Goal: Find specific page/section: Find specific page/section

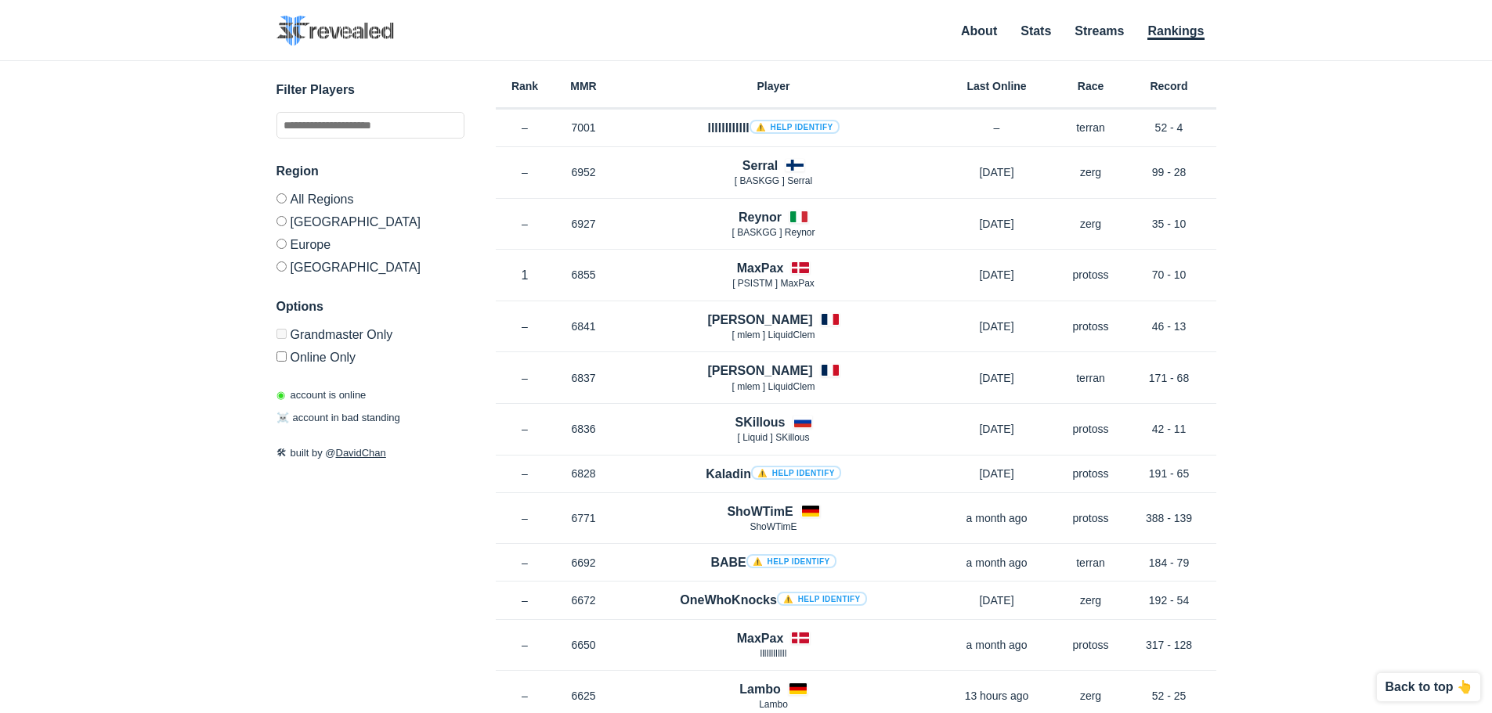
drag, startPoint x: 479, startPoint y: 433, endPoint x: 502, endPoint y: 101, distance: 332.8
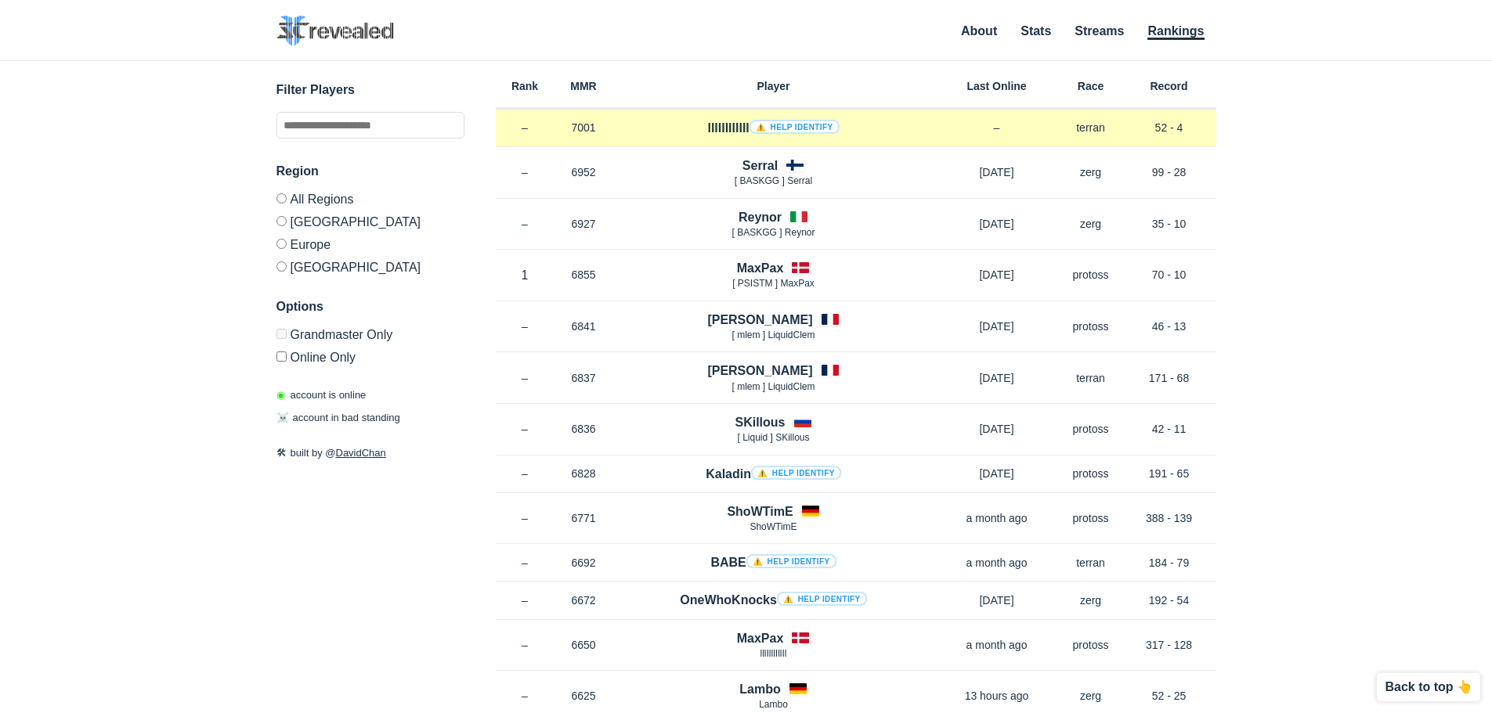
drag, startPoint x: 563, startPoint y: 133, endPoint x: 607, endPoint y: 134, distance: 43.9
click at [607, 134] on p "7001" at bounding box center [583, 128] width 59 height 16
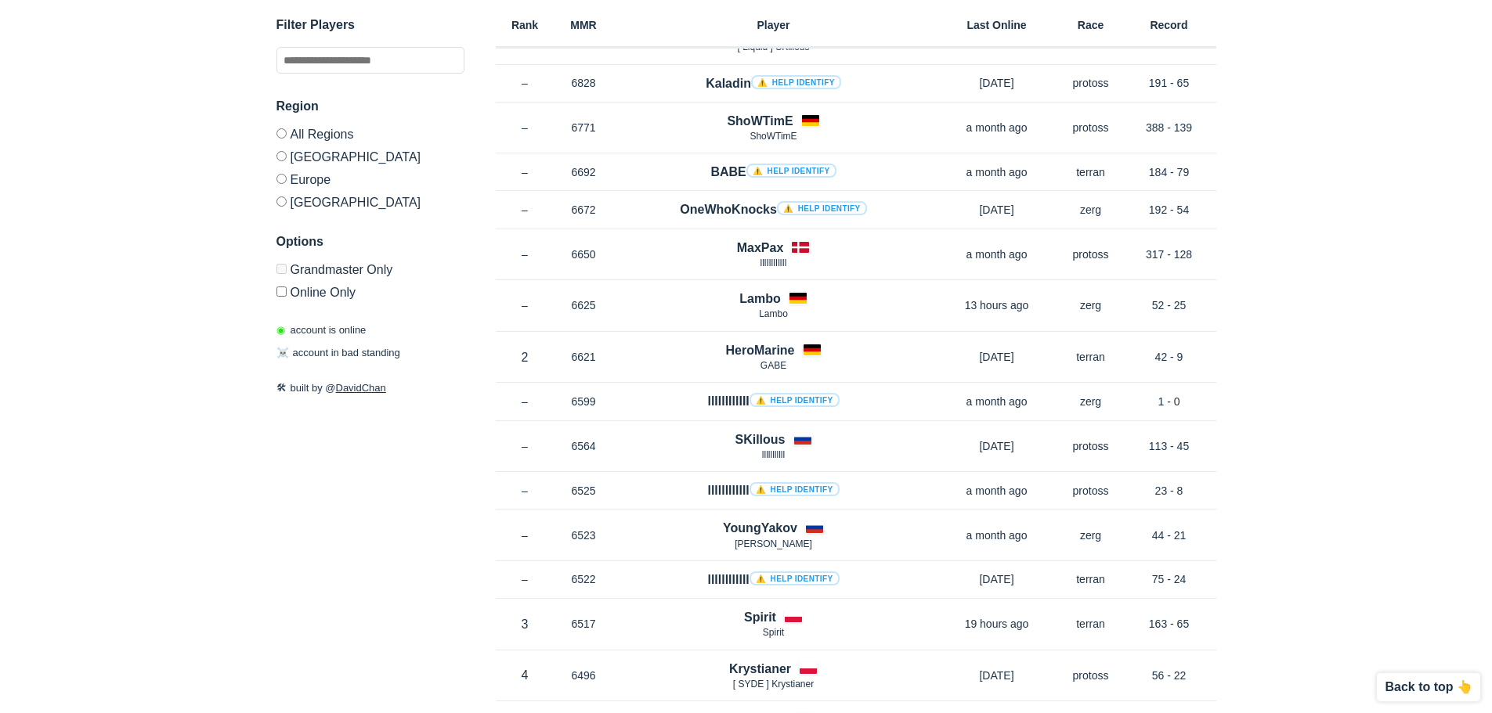
drag, startPoint x: 1279, startPoint y: 143, endPoint x: 1296, endPoint y: 16, distance: 128.0
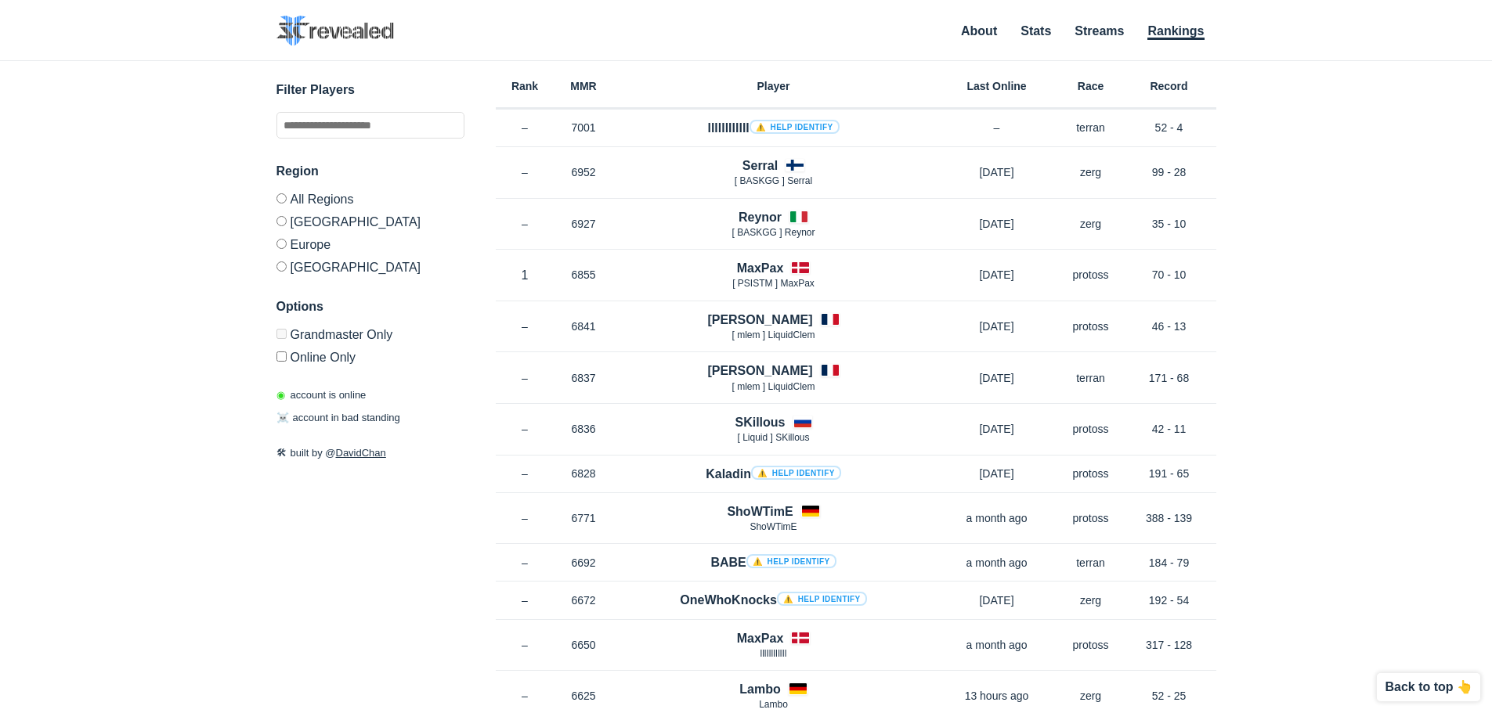
drag, startPoint x: 1320, startPoint y: 111, endPoint x: 1324, endPoint y: -95, distance: 206.0
click at [325, 220] on label "[GEOGRAPHIC_DATA]" at bounding box center [370, 221] width 188 height 23
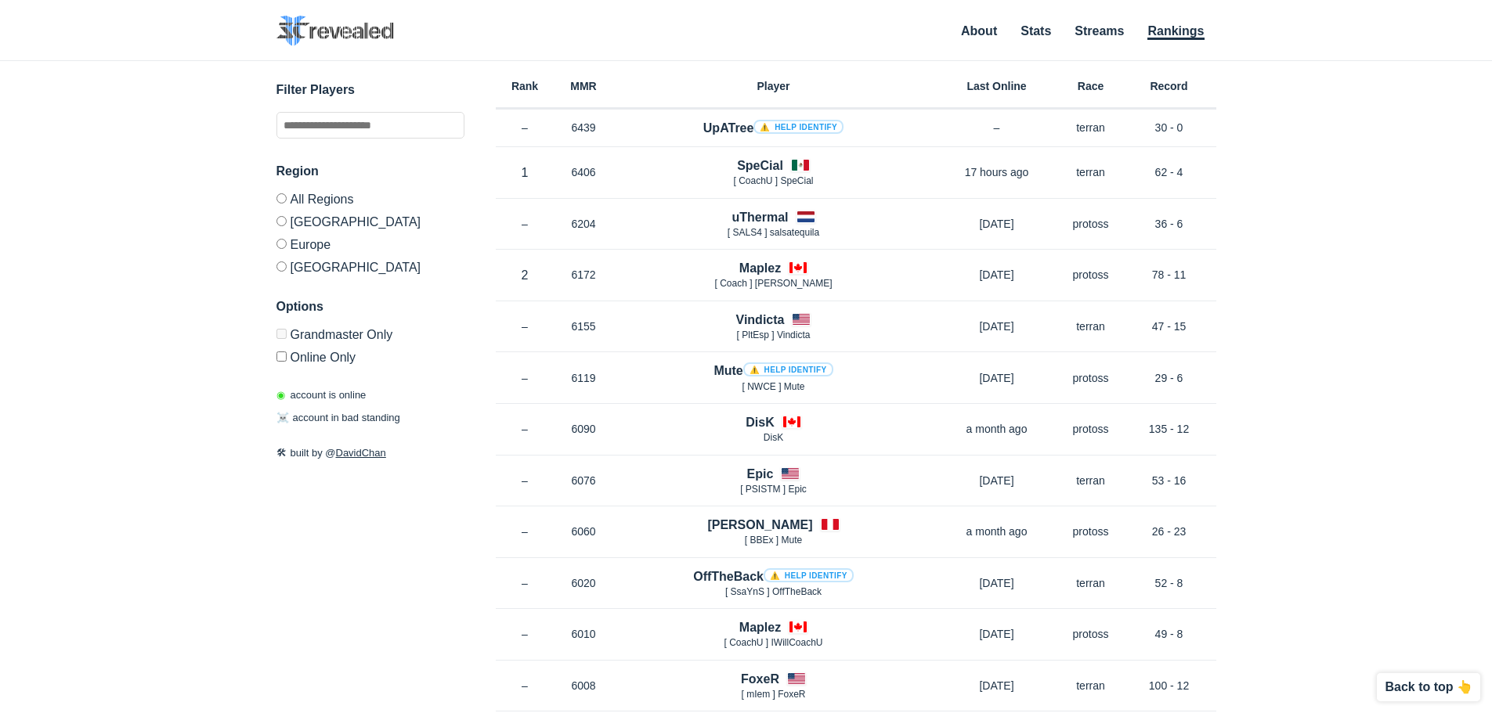
click at [298, 249] on label "Europe" at bounding box center [370, 244] width 188 height 23
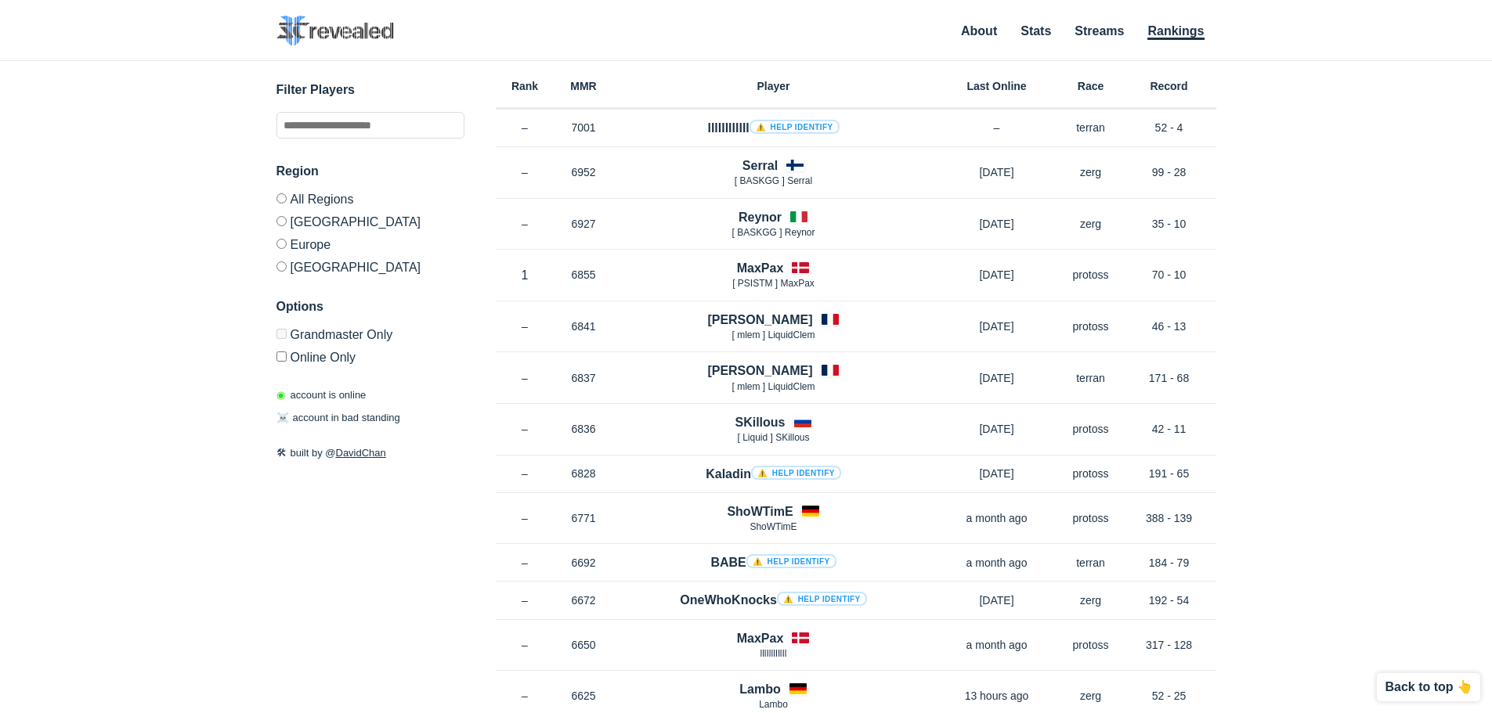
click at [305, 210] on label "[GEOGRAPHIC_DATA]" at bounding box center [370, 221] width 188 height 23
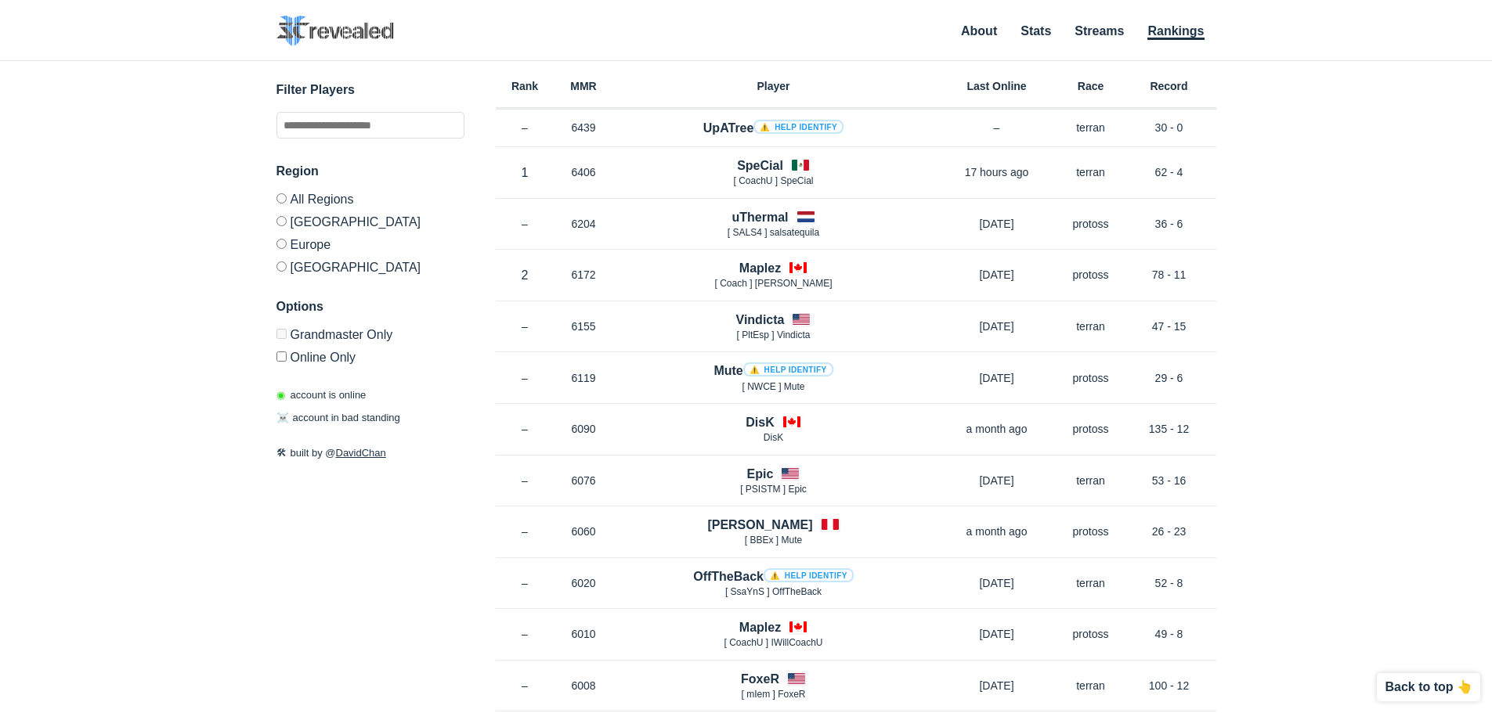
click at [310, 201] on label "All Regions" at bounding box center [370, 201] width 188 height 16
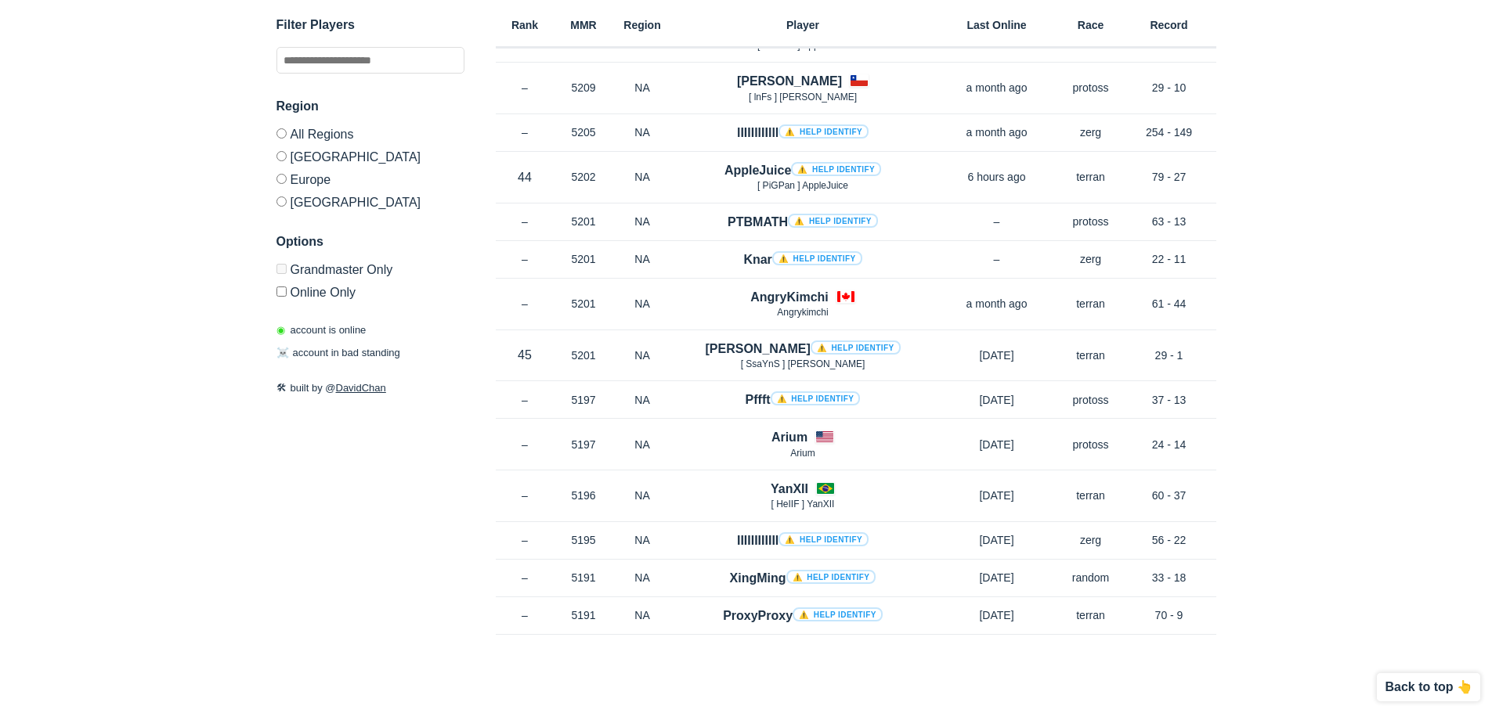
drag, startPoint x: 460, startPoint y: 235, endPoint x: 478, endPoint y: 650, distance: 415.5
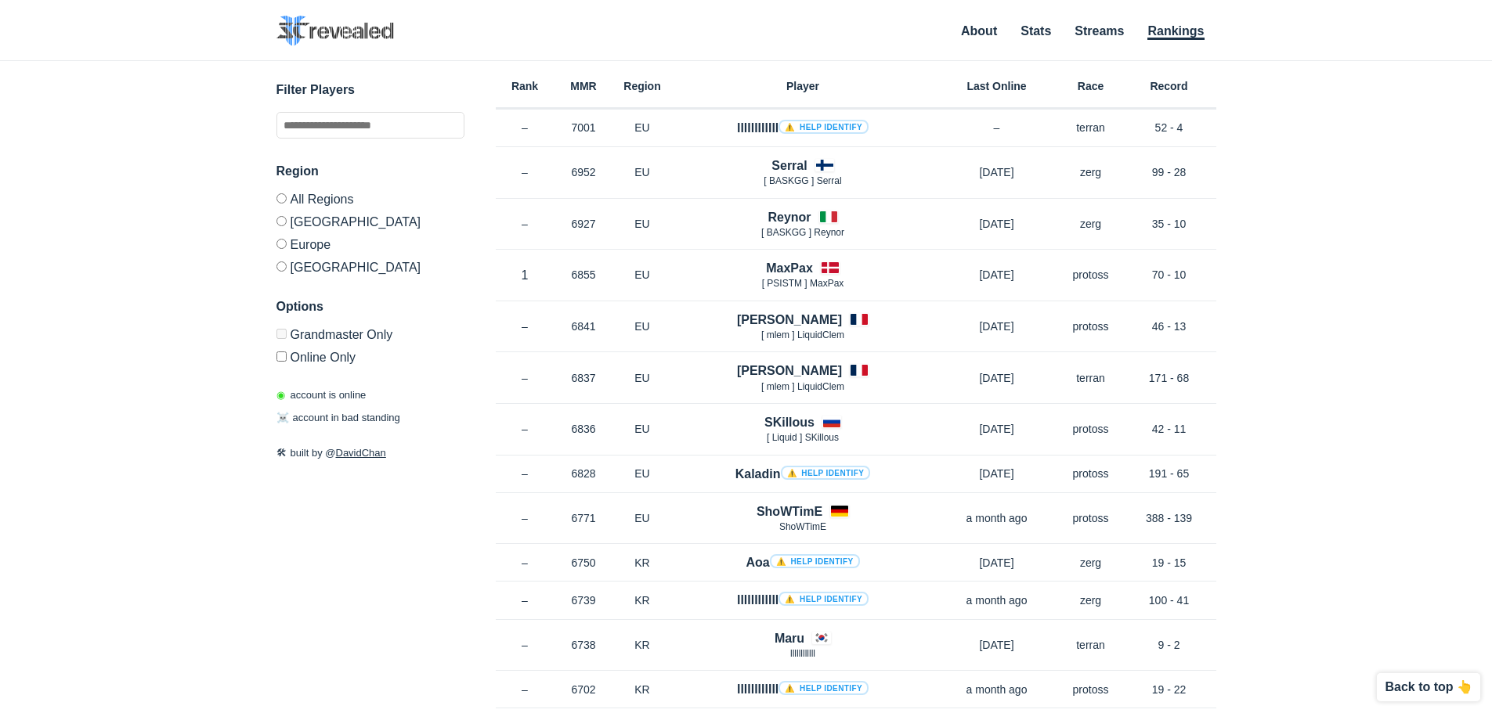
drag, startPoint x: 520, startPoint y: 516, endPoint x: 551, endPoint y: 61, distance: 456.1
click at [324, 359] on label "Online Only" at bounding box center [370, 354] width 188 height 19
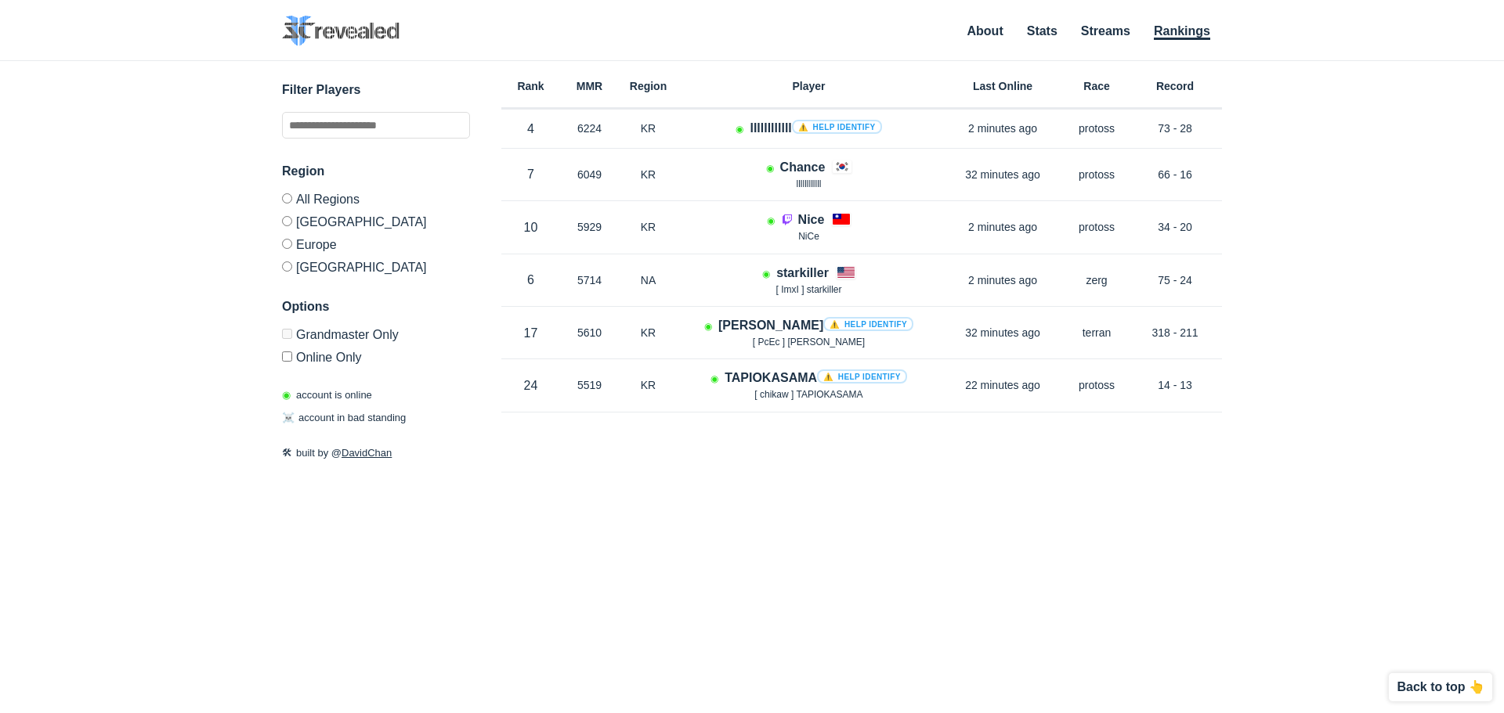
click at [331, 338] on label "Grandmaster Only" at bounding box center [376, 337] width 188 height 16
click at [309, 356] on label "Online Only" at bounding box center [376, 354] width 188 height 19
